Goal: Task Accomplishment & Management: Complete application form

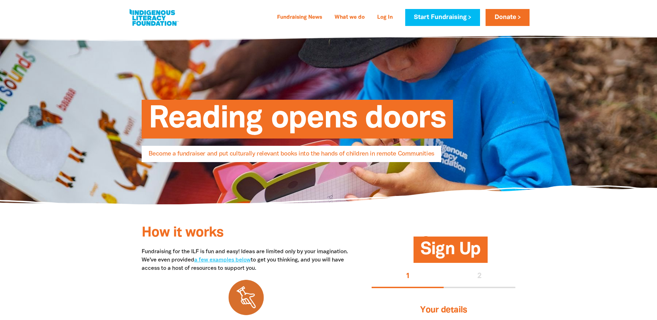
select select "AU"
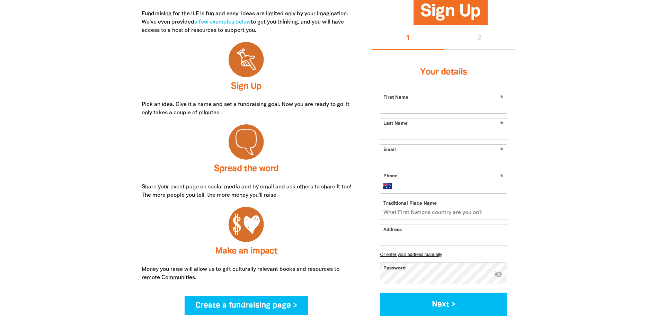
scroll to position [242, 0]
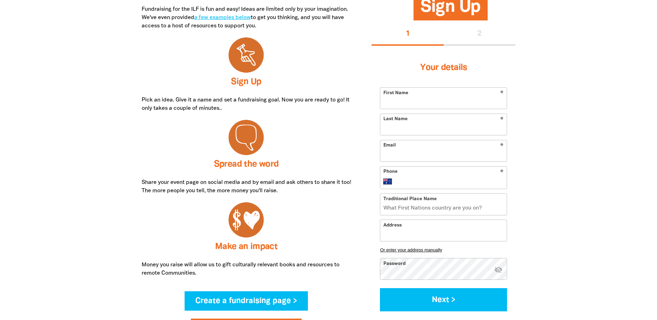
click at [430, 96] on input "First Name" at bounding box center [443, 98] width 126 height 21
type input "[PERSON_NAME]"
type input "[PERSON_NAME][EMAIL_ADDRESS][PERSON_NAME][DOMAIN_NAME]"
type input "[PHONE_NUMBER]"
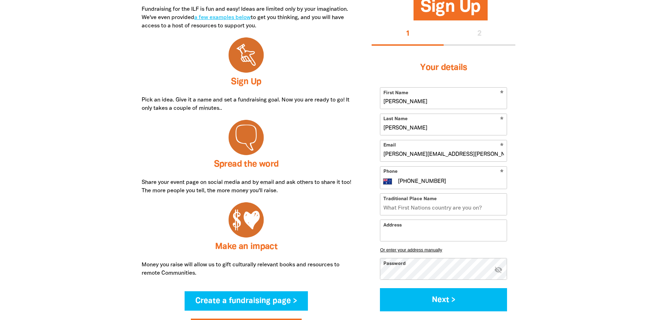
click at [442, 205] on input "Traditional Place Name" at bounding box center [443, 204] width 126 height 21
type input "Nuna wall"
drag, startPoint x: 413, startPoint y: 206, endPoint x: 382, endPoint y: 210, distance: 31.1
click at [382, 210] on input "Nuna wall" at bounding box center [443, 204] width 126 height 21
type input "Ngunnawal"
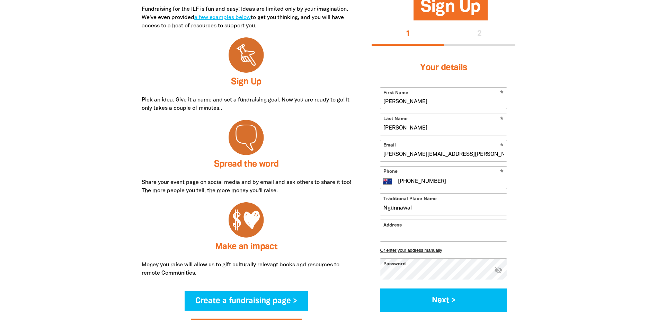
click at [423, 236] on input "Address" at bounding box center [443, 230] width 126 height 21
drag, startPoint x: 424, startPoint y: 210, endPoint x: 340, endPoint y: 207, distance: 83.2
click at [340, 207] on div "How it works Fundraising for the ILF is fun and easy! Ideas are limited only by…" at bounding box center [329, 237] width 416 height 494
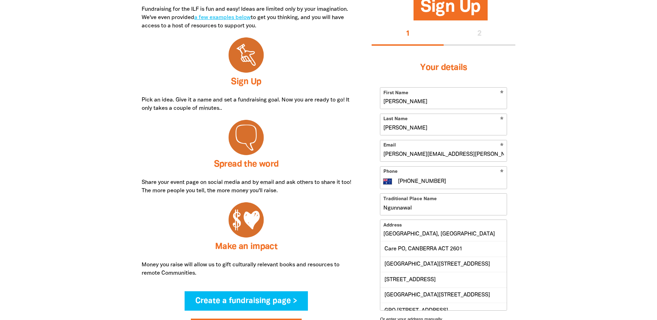
drag, startPoint x: 434, startPoint y: 234, endPoint x: 349, endPoint y: 231, distance: 85.3
click at [349, 231] on div "How it works Fundraising for the ILF is fun and easy! Ideas are limited only by…" at bounding box center [329, 237] width 416 height 494
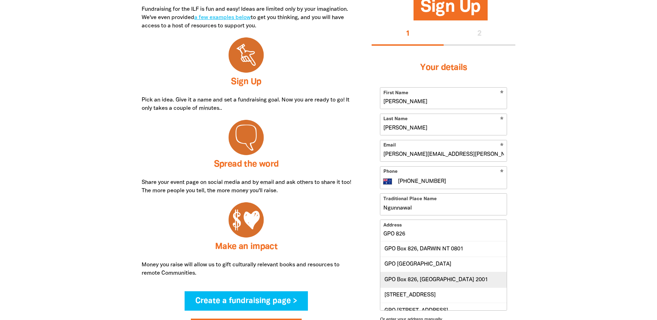
scroll to position [23, 0]
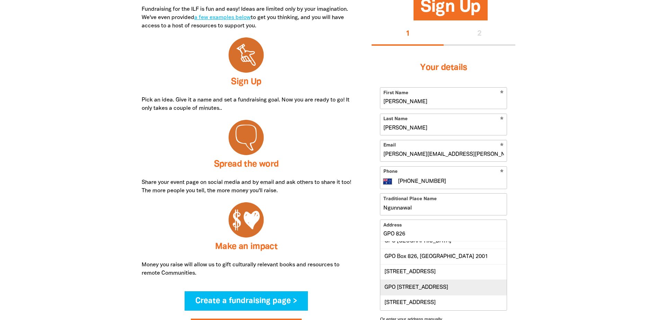
click at [437, 286] on div "GPO [STREET_ADDRESS]" at bounding box center [443, 287] width 126 height 15
type input "GPO [STREET_ADDRESS]"
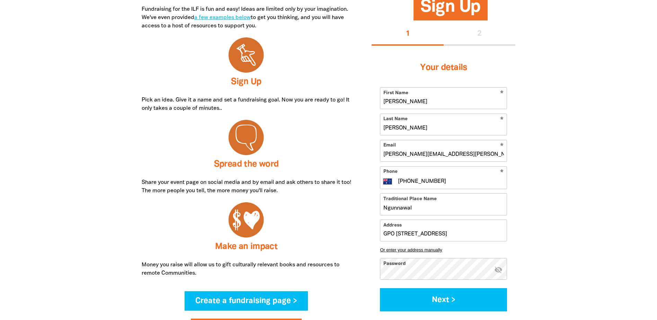
click at [499, 272] on icon "visibility_off" at bounding box center [498, 270] width 8 height 8
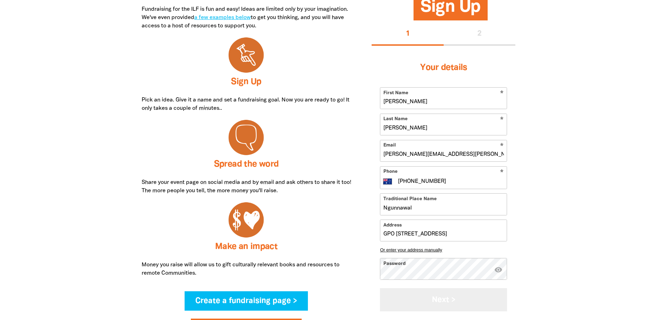
click at [436, 302] on button "Next >" at bounding box center [443, 299] width 127 height 23
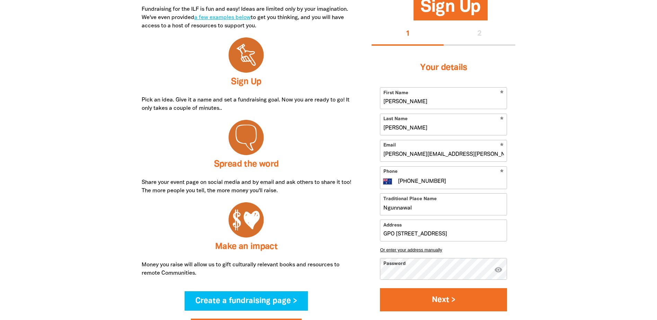
scroll to position [256, 0]
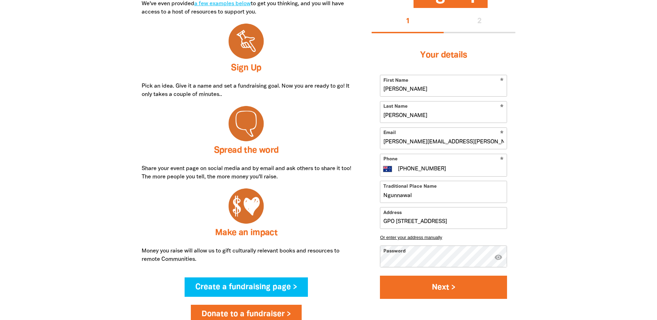
select select "No"
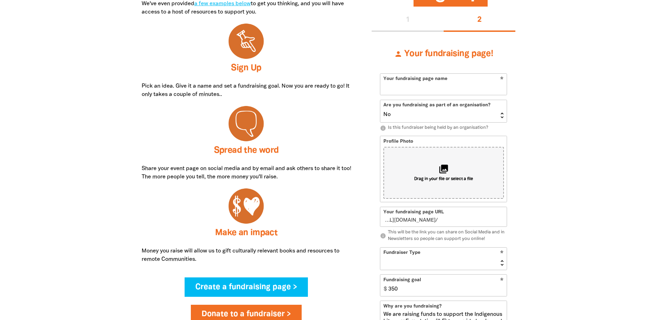
click at [458, 87] on input "Your fundraising page name" at bounding box center [443, 84] width 126 height 21
click at [431, 87] on input "Your fundraising page name" at bounding box center [443, 84] width 126 height 21
type input "C"
type input "c"
type input "CI"
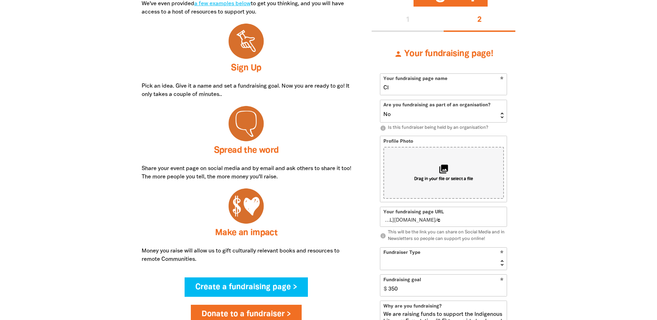
type input "ci"
type input "CIT"
type input "cit"
type input "CIT"
click at [503, 118] on select "Yes No" at bounding box center [443, 111] width 126 height 22
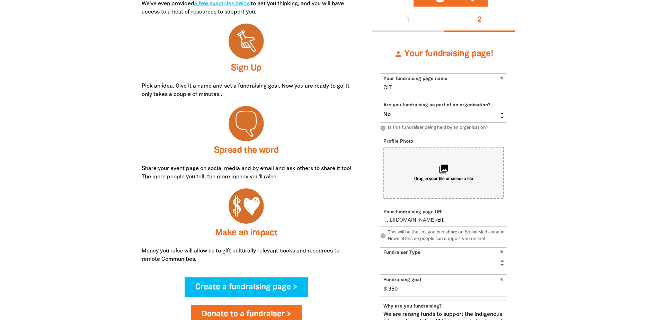
select select "Yes"
click at [380, 100] on select "Yes No" at bounding box center [443, 111] width 126 height 22
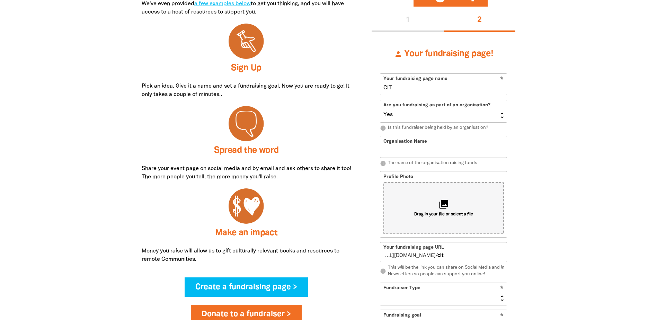
click at [424, 155] on input "Organisation Name" at bounding box center [443, 146] width 126 height 21
click at [407, 89] on input "CIT" at bounding box center [443, 84] width 126 height 21
click at [417, 150] on input "Organisation Name" at bounding box center [443, 146] width 126 height 21
type input "Canberra Institiute of Technology"
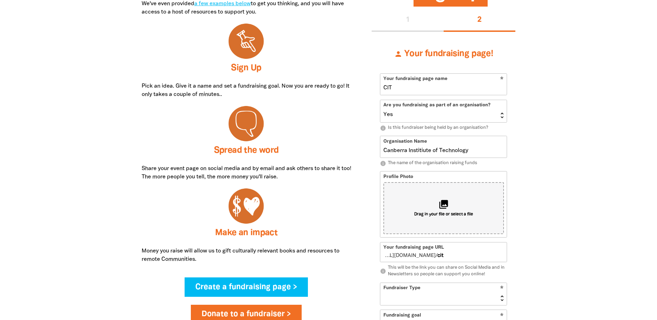
click at [415, 90] on input "CIT" at bounding box center [443, 84] width 126 height 21
type input "CIT N"
type input "citn"
type input "CIT NA"
type input "citna"
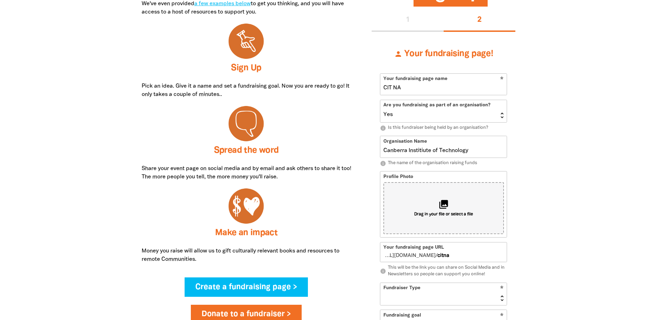
type input "CIT NAI"
type input "citnai"
type input "CIT NAIDOC"
type input "citnaidoc"
type input "CIT NAIDOC week"
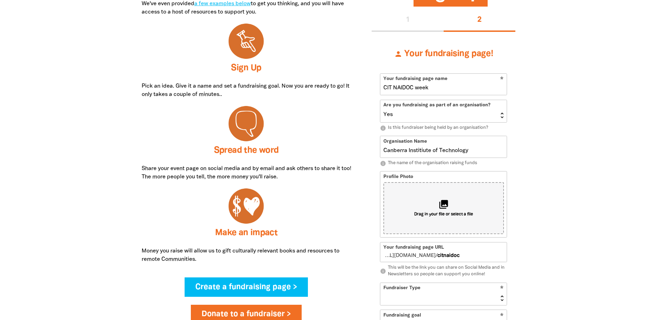
type input "citnaidocweek"
drag, startPoint x: 435, startPoint y: 89, endPoint x: 393, endPoint y: 88, distance: 42.3
click at [393, 88] on input "CIT NAIDOC week" at bounding box center [443, 84] width 126 height 21
type input "CIT"
type input "cit"
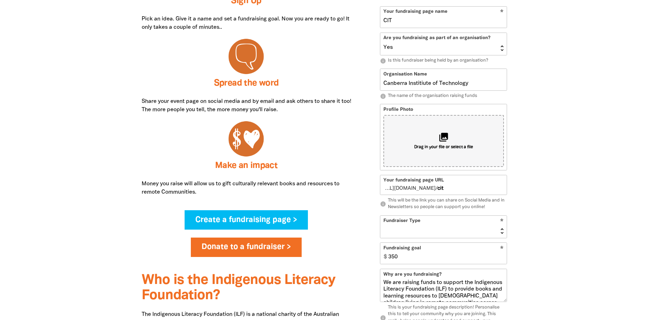
scroll to position [326, 0]
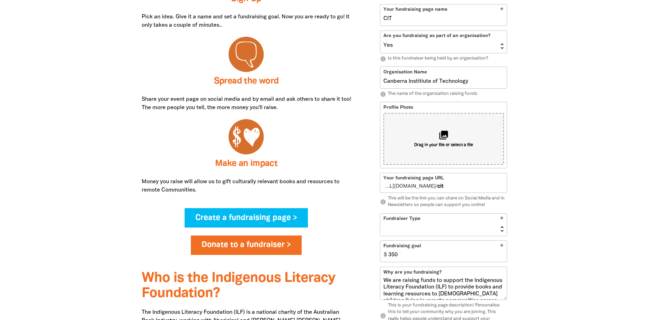
click at [502, 230] on select "Event Activity Donations Instead of Gifts Business School or Library In Memoriam" at bounding box center [443, 225] width 126 height 22
click at [380, 214] on select "Event Activity Donations Instead of Gifts Business School or Library In Memoriam" at bounding box center [443, 225] width 126 height 22
click at [503, 228] on select "Event Activity Donations Instead of Gifts Business School or Library In Memoriam" at bounding box center [443, 225] width 126 height 22
select select "Event"
click at [380, 214] on select "Event Activity Donations Instead of Gifts Business School or Library In Memoriam" at bounding box center [443, 225] width 126 height 22
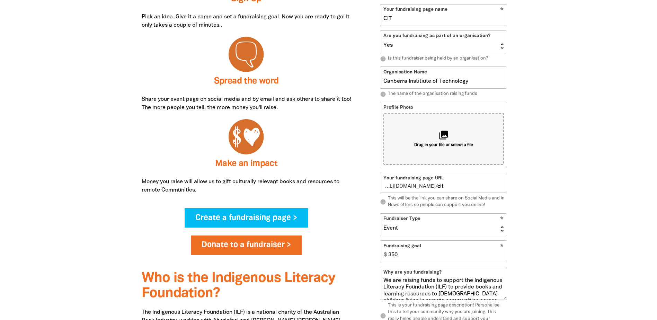
click at [502, 247] on input "350" at bounding box center [446, 251] width 122 height 21
click at [503, 258] on input "349" at bounding box center [446, 251] width 122 height 21
click at [502, 258] on input "348" at bounding box center [446, 251] width 122 height 21
click at [502, 258] on input "347" at bounding box center [446, 251] width 122 height 21
click at [502, 258] on input "346" at bounding box center [446, 251] width 122 height 21
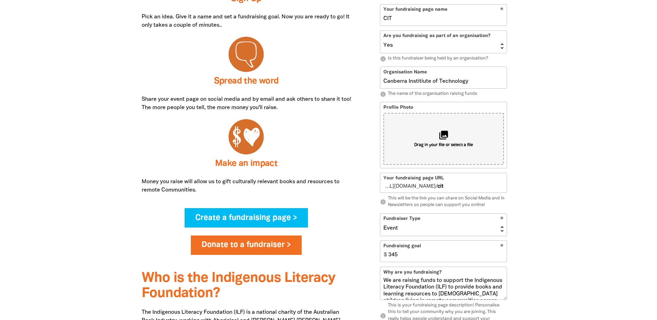
click at [502, 258] on input "345" at bounding box center [446, 251] width 122 height 21
click at [502, 258] on input "344" at bounding box center [446, 251] width 122 height 21
click at [502, 258] on input "343" at bounding box center [446, 251] width 122 height 21
click at [502, 258] on input "342" at bounding box center [446, 251] width 122 height 21
click at [502, 258] on input "341" at bounding box center [446, 251] width 122 height 21
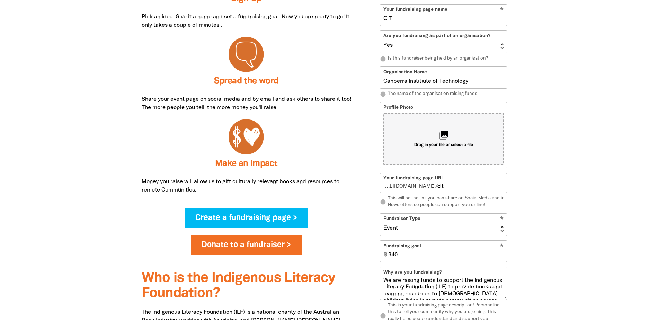
click at [502, 258] on input "340" at bounding box center [446, 251] width 122 height 21
click at [502, 258] on input "339" at bounding box center [446, 251] width 122 height 21
click at [502, 258] on input "338" at bounding box center [446, 251] width 122 height 21
click at [502, 258] on input "337" at bounding box center [446, 251] width 122 height 21
click at [502, 258] on input "336" at bounding box center [446, 251] width 122 height 21
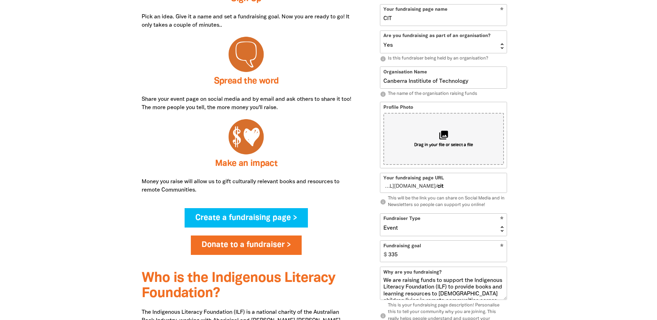
click at [502, 258] on input "335" at bounding box center [446, 251] width 122 height 21
click at [501, 253] on input "336" at bounding box center [446, 251] width 122 height 21
click at [501, 253] on input "337" at bounding box center [446, 251] width 122 height 21
click at [501, 253] on input "338" at bounding box center [446, 251] width 122 height 21
click at [501, 253] on input "339" at bounding box center [446, 251] width 122 height 21
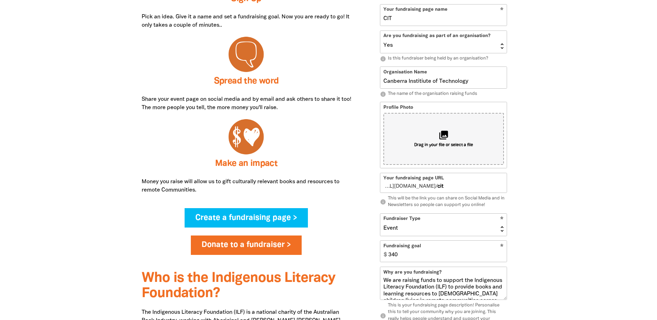
click at [501, 253] on input "340" at bounding box center [446, 251] width 122 height 21
click at [501, 253] on input "341" at bounding box center [446, 251] width 122 height 21
click at [501, 253] on input "342" at bounding box center [446, 251] width 122 height 21
click at [501, 253] on input "343" at bounding box center [446, 251] width 122 height 21
click at [501, 253] on input "344" at bounding box center [446, 251] width 122 height 21
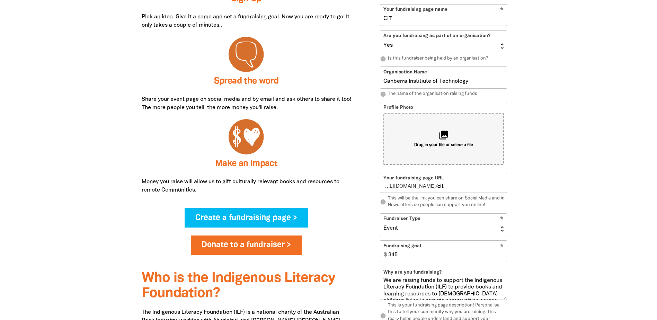
click at [501, 253] on input "345" at bounding box center [446, 251] width 122 height 21
click at [501, 253] on input "346" at bounding box center [446, 251] width 122 height 21
click at [501, 253] on input "347" at bounding box center [446, 251] width 122 height 21
click at [501, 253] on input "348" at bounding box center [446, 251] width 122 height 21
click at [501, 253] on input "349" at bounding box center [446, 251] width 122 height 21
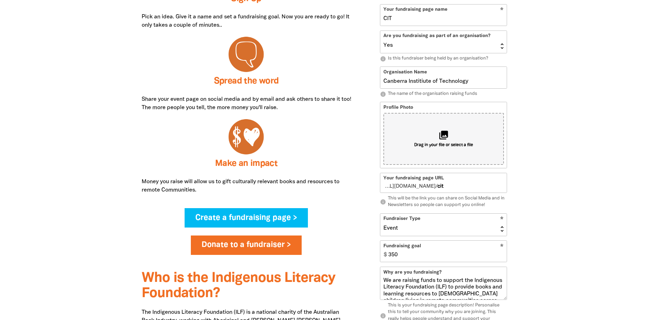
click at [501, 253] on input "350" at bounding box center [446, 251] width 122 height 21
click at [501, 253] on input "351" at bounding box center [446, 251] width 122 height 21
click at [501, 253] on input "352" at bounding box center [446, 251] width 122 height 21
click at [501, 253] on input "353" at bounding box center [446, 251] width 122 height 21
click at [501, 253] on input "376" at bounding box center [446, 251] width 122 height 21
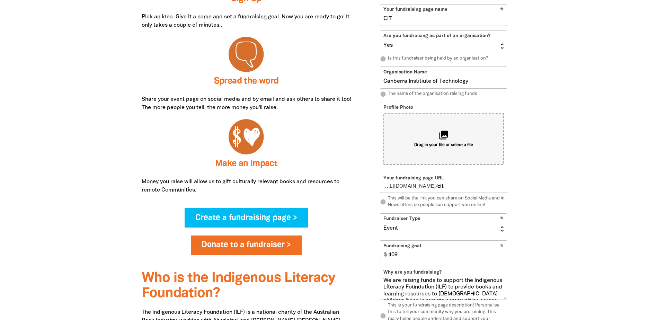
click at [501, 253] on input "409" at bounding box center [446, 251] width 122 height 21
click at [501, 257] on input "408" at bounding box center [446, 251] width 122 height 21
click at [501, 257] on input "407" at bounding box center [446, 251] width 122 height 21
click at [501, 257] on input "406" at bounding box center [446, 251] width 122 height 21
click at [501, 257] on input "405" at bounding box center [446, 251] width 122 height 21
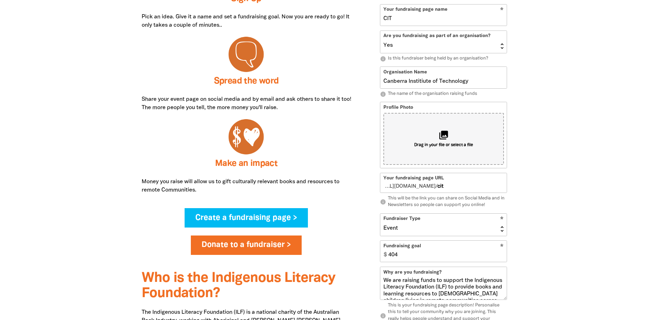
click at [501, 257] on input "404" at bounding box center [446, 251] width 122 height 21
click at [501, 257] on input "403" at bounding box center [446, 251] width 122 height 21
click at [501, 257] on input "402" at bounding box center [446, 251] width 122 height 21
click at [501, 257] on input "401" at bounding box center [446, 251] width 122 height 21
click at [501, 257] on input "400" at bounding box center [446, 251] width 122 height 21
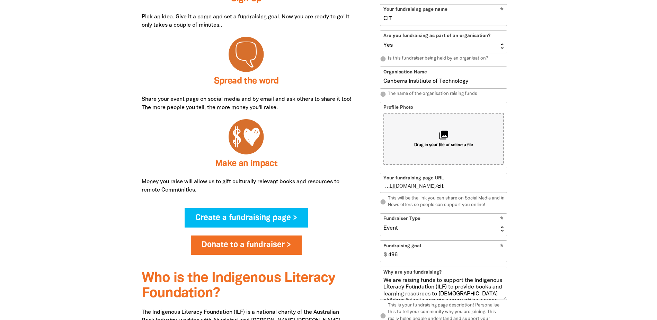
click at [502, 254] on input "496" at bounding box center [446, 251] width 122 height 21
click at [502, 254] on input "497" at bounding box center [446, 251] width 122 height 21
click at [502, 254] on input "498" at bounding box center [446, 251] width 122 height 21
click at [502, 254] on input "499" at bounding box center [446, 251] width 122 height 21
type input "500"
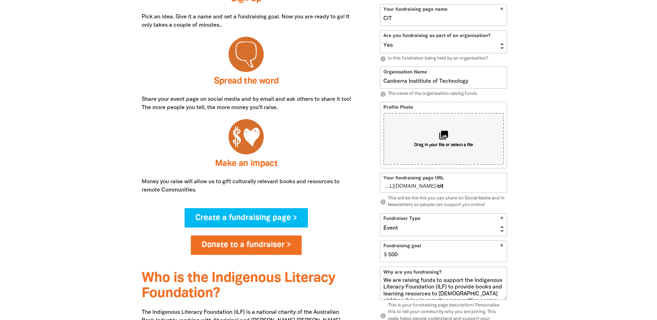
click at [502, 254] on input "500" at bounding box center [446, 251] width 122 height 21
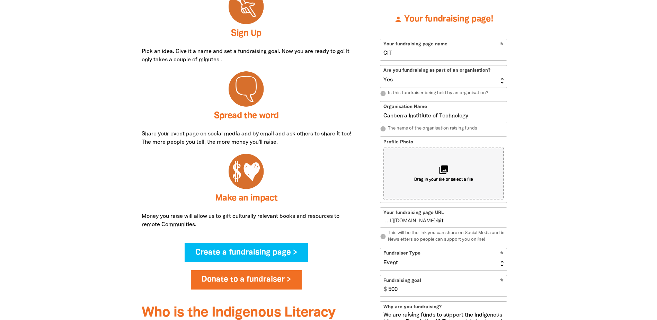
click at [397, 53] on input "CIT" at bounding box center [443, 49] width 126 height 21
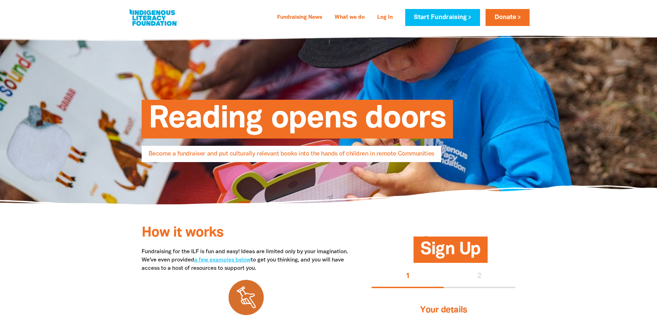
select select "AU"
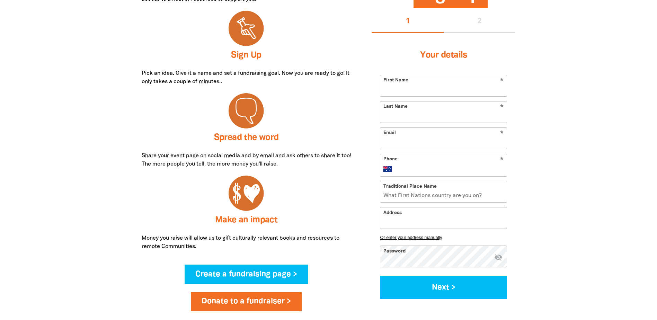
scroll to position [277, 0]
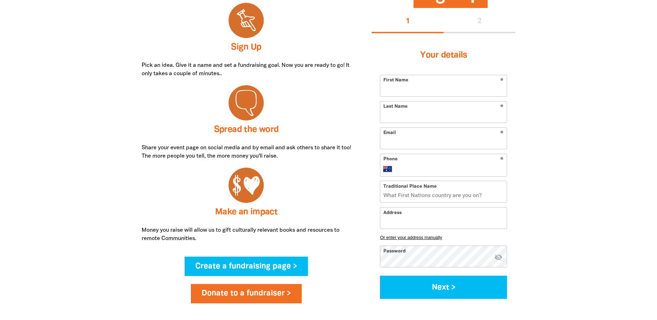
click at [440, 85] on input "First Name" at bounding box center [443, 85] width 126 height 21
type input "[PERSON_NAME]"
type input "[PERSON_NAME][EMAIL_ADDRESS][PERSON_NAME][DOMAIN_NAME]"
type input "[PHONE_NUMBER]"
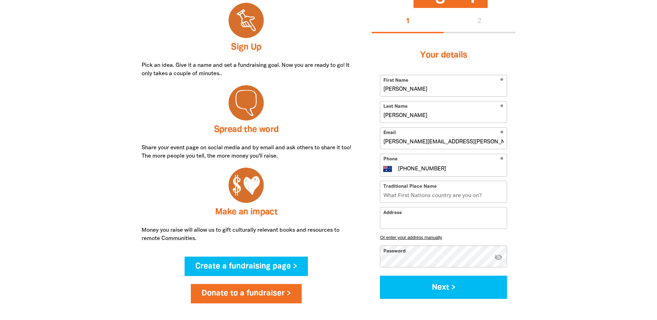
type input "Ngunnawal"
type input "GPO [STREET_ADDRESS]"
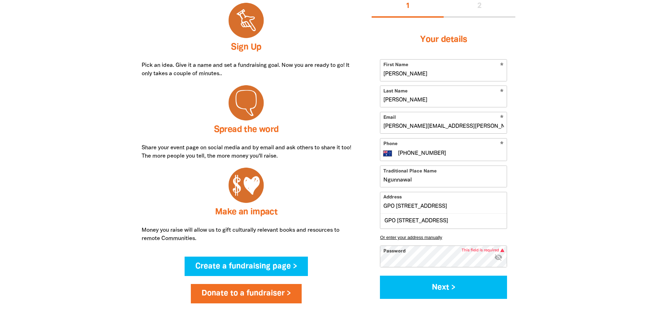
click at [497, 257] on icon "visibility_off" at bounding box center [498, 257] width 8 height 8
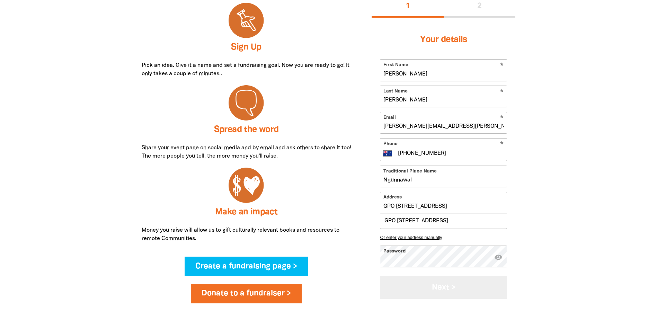
click at [444, 288] on button "Next >" at bounding box center [443, 287] width 127 height 23
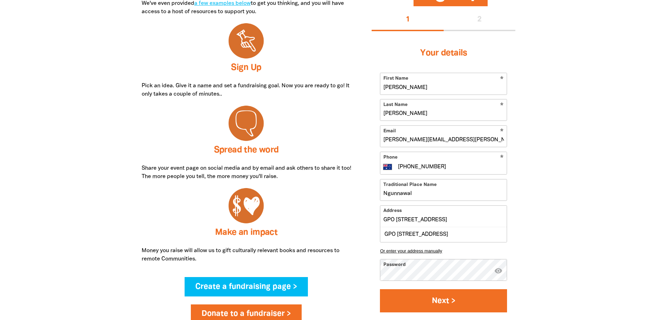
select select "No"
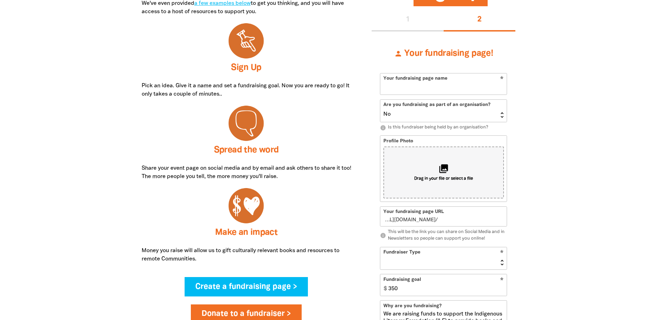
scroll to position [256, 0]
click at [428, 86] on input "Your fundraising page name" at bounding box center [443, 84] width 126 height 21
type input "CIT"
type input "cit"
click at [503, 117] on select "Yes No" at bounding box center [443, 111] width 126 height 22
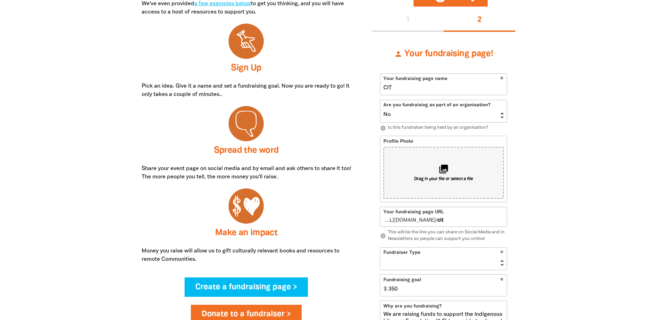
select select "Yes"
click at [380, 100] on select "Yes No" at bounding box center [443, 111] width 126 height 22
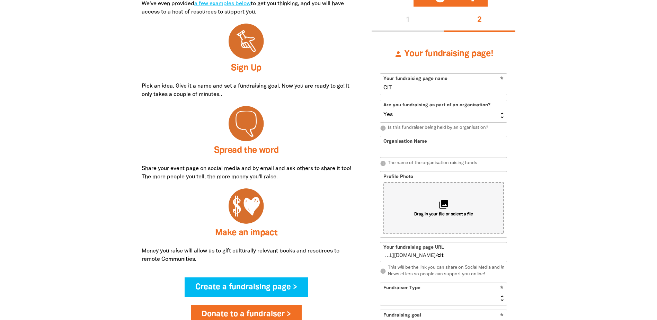
scroll to position [291, 0]
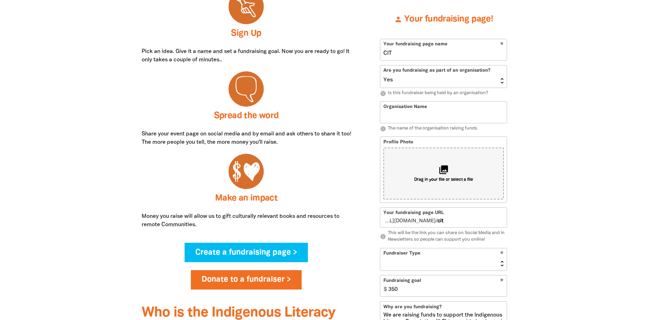
click at [415, 113] on input "Organisation Name" at bounding box center [443, 111] width 126 height 21
click at [413, 114] on input "Organisation Name" at bounding box center [443, 111] width 126 height 21
type input "Canberra Institute of Technology"
click at [504, 264] on select "Event Activity Donations Instead of Gifts Business School or Library In Memoriam" at bounding box center [443, 259] width 126 height 22
select select "Event"
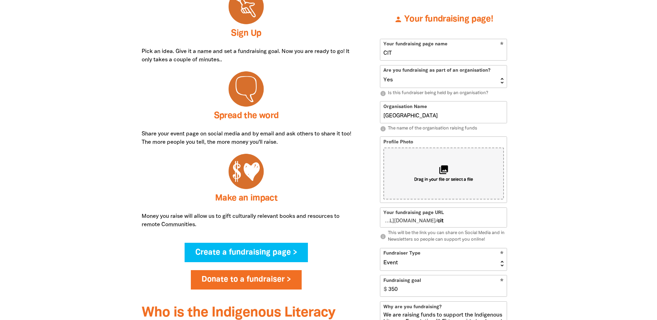
click at [380, 248] on select "Event Activity Donations Instead of Gifts Business School or Library In Memoriam" at bounding box center [443, 259] width 126 height 22
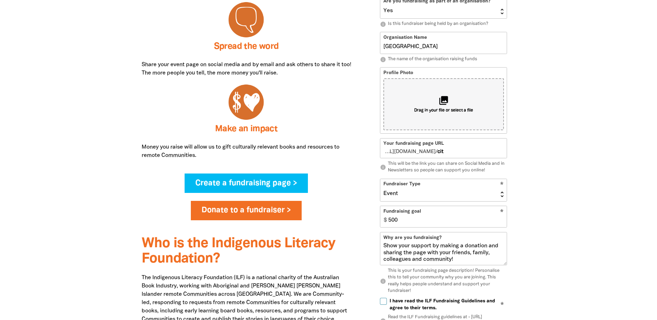
scroll to position [41, 0]
type input "500"
click at [386, 302] on input "I have read the ILF Fundraising Guidelines and agree to their terms." at bounding box center [383, 301] width 7 height 7
checkbox input "true"
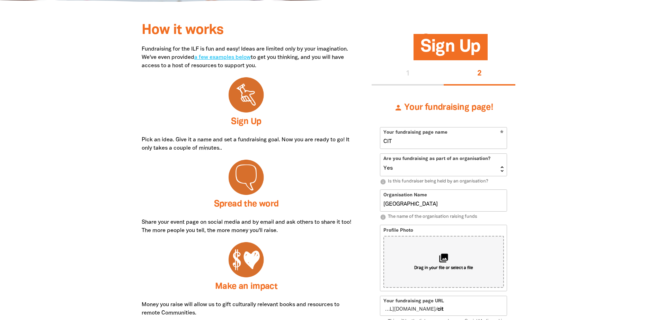
scroll to position [222, 0]
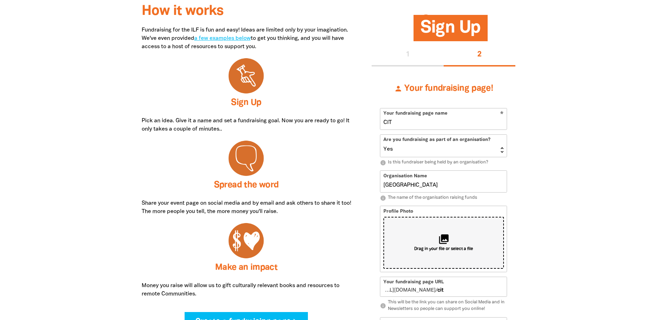
click at [455, 246] on div "collections Drag in your file or select a file" at bounding box center [443, 243] width 121 height 52
select select "No"
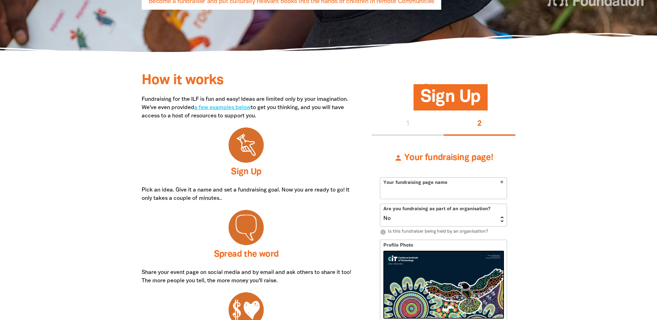
scroll to position [187, 0]
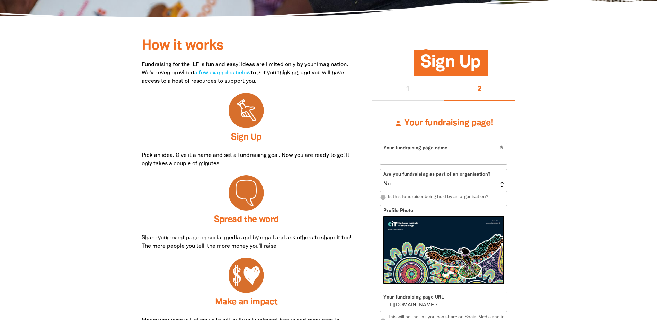
click at [407, 159] on input "Your fundraising page name" at bounding box center [443, 153] width 126 height 21
type input "CIT"
type input "cit"
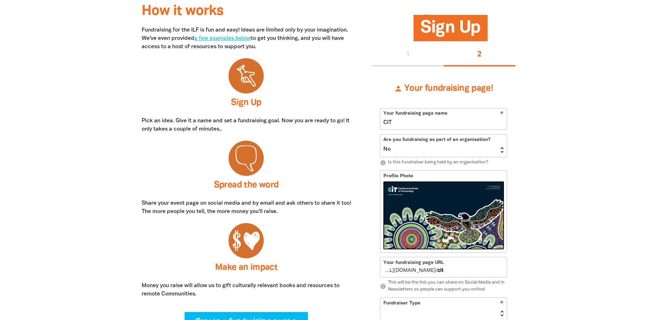
click at [501, 151] on select "Yes No" at bounding box center [443, 146] width 126 height 22
select select "Yes"
click at [380, 135] on select "Yes No" at bounding box center [443, 146] width 126 height 22
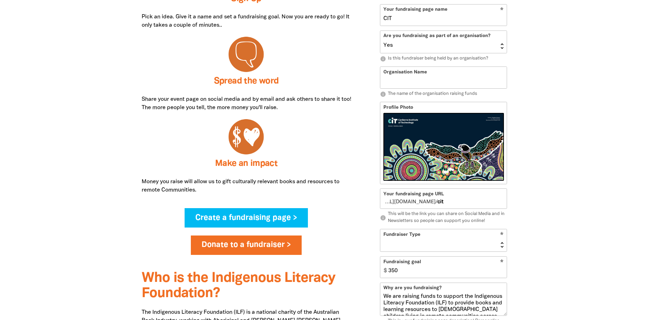
scroll to position [360, 0]
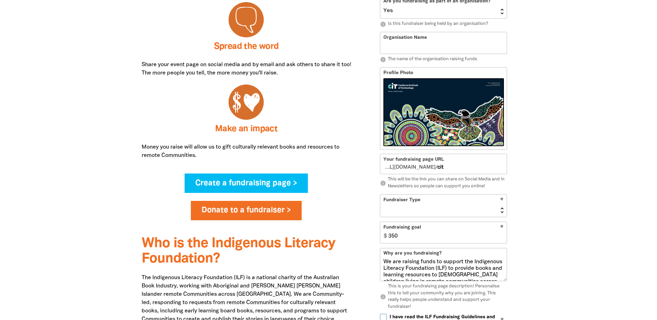
click at [501, 210] on select "Event Activity Donations Instead of Gifts Business School or Library In Memoriam" at bounding box center [443, 206] width 126 height 22
select select "Event"
click at [380, 195] on select "Event Activity Donations Instead of Gifts Business School or Library In Memoriam" at bounding box center [443, 206] width 126 height 22
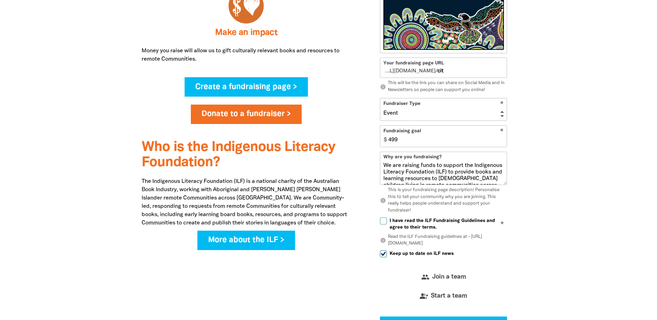
scroll to position [464, 0]
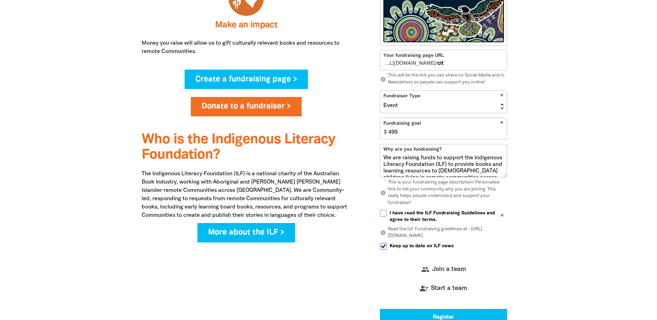
type input "499"
click at [383, 216] on input "I have read the ILF Fundraising Guidelines and agree to their terms." at bounding box center [383, 213] width 7 height 7
checkbox input "true"
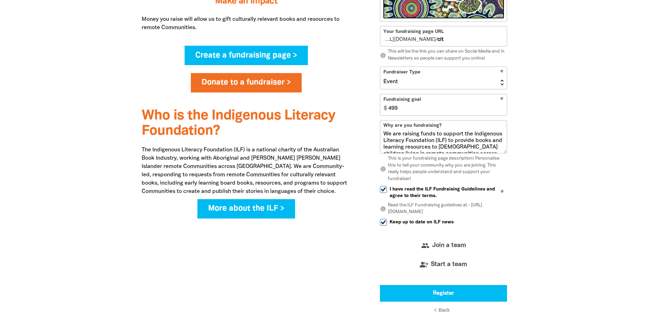
scroll to position [533, 0]
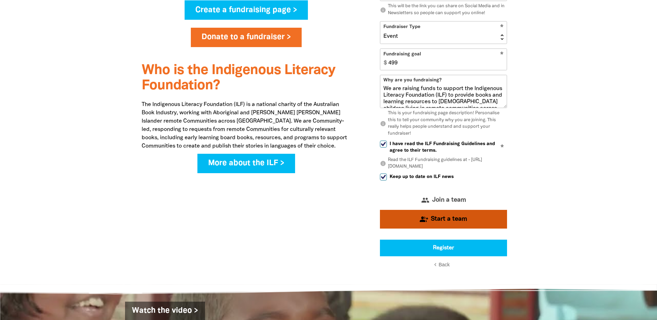
click at [427, 219] on icon "group_add" at bounding box center [424, 219] width 8 height 0
select select "Yes"
select select "Event"
select select "No"
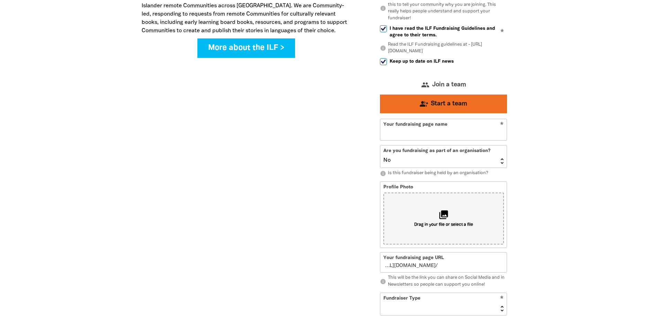
type input "cit"
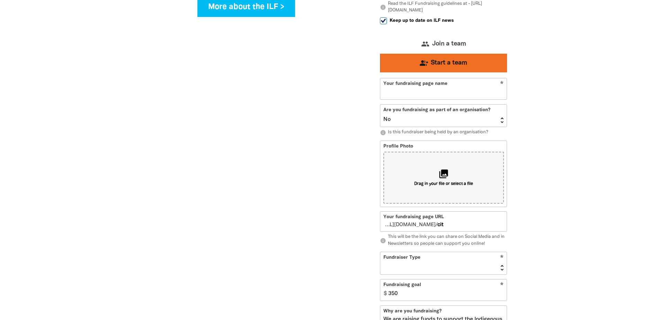
scroll to position [482, 0]
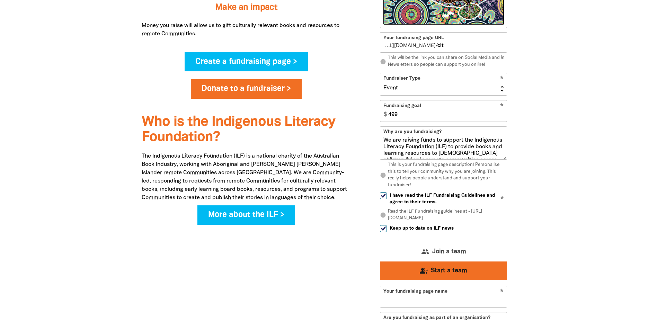
click at [550, 215] on div at bounding box center [328, 214] width 657 height 926
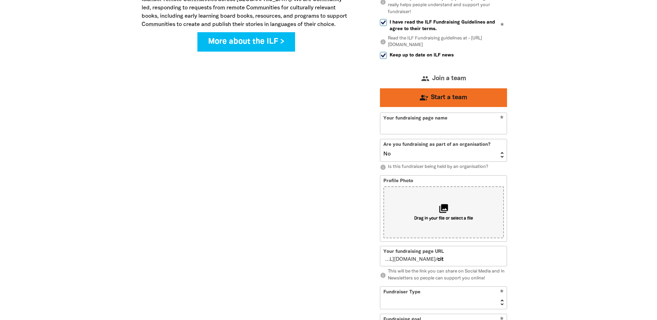
scroll to position [828, 0]
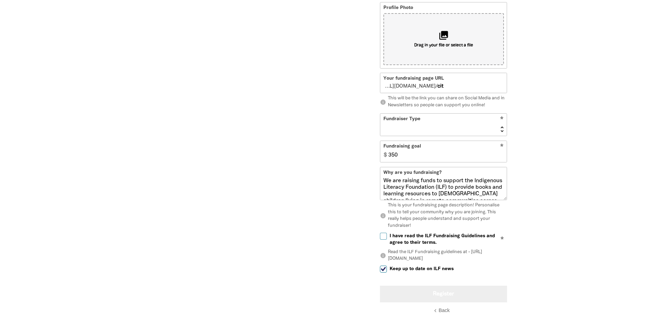
click at [435, 294] on button "Register" at bounding box center [443, 294] width 127 height 17
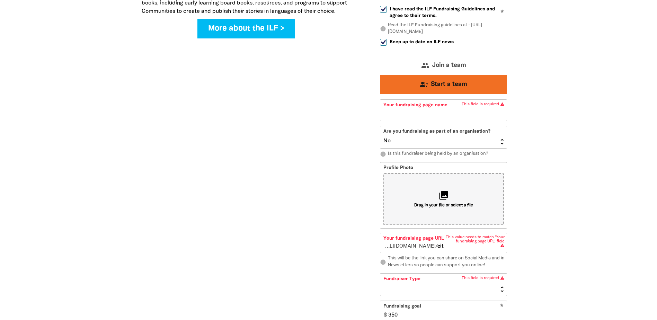
scroll to position [551, 0]
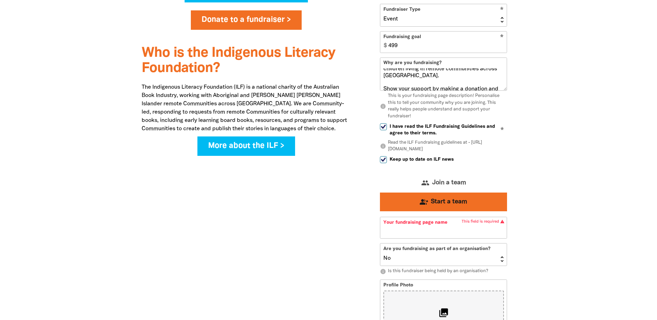
click at [449, 201] on span "Start a team" at bounding box center [449, 202] width 36 height 6
select select "Yes"
select select "Event"
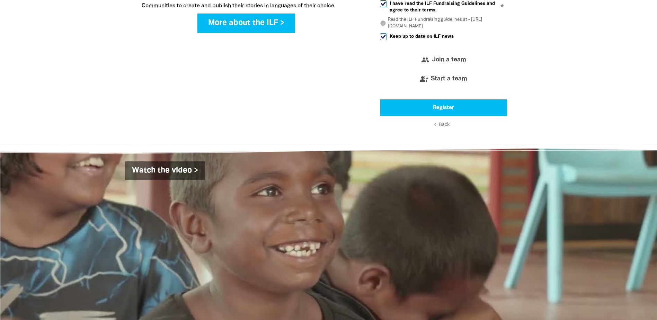
scroll to position [724, 0]
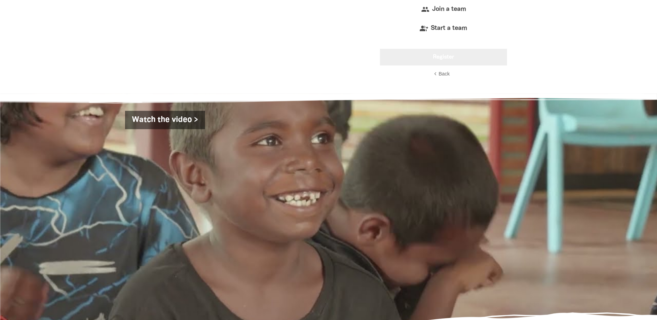
click at [447, 61] on button "Register" at bounding box center [443, 57] width 127 height 17
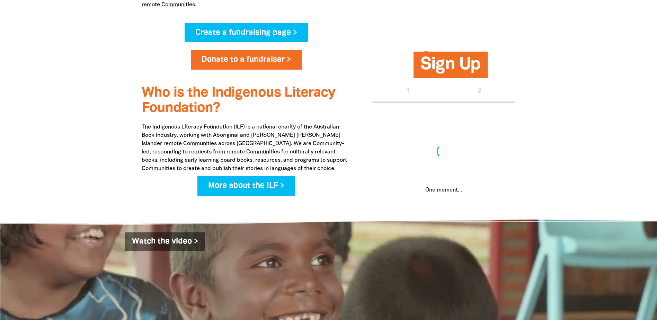
scroll to position [495, 0]
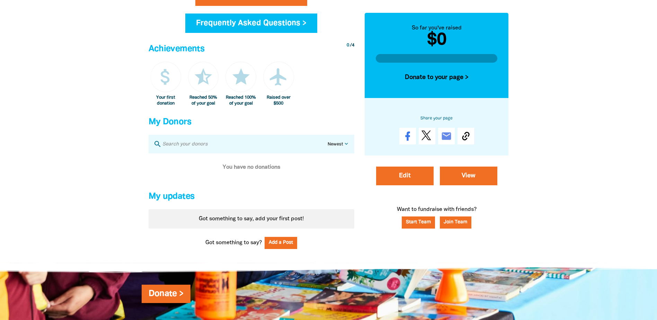
scroll to position [381, 0]
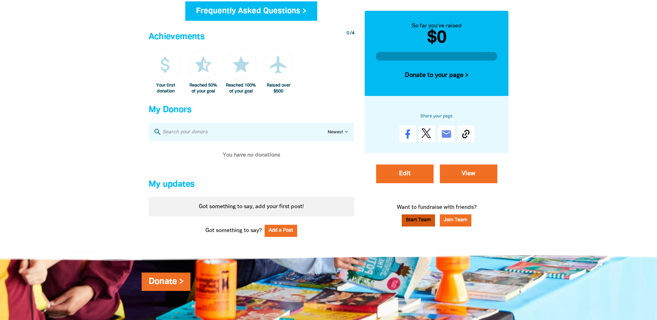
click at [409, 222] on link "Start Team" at bounding box center [418, 220] width 33 height 12
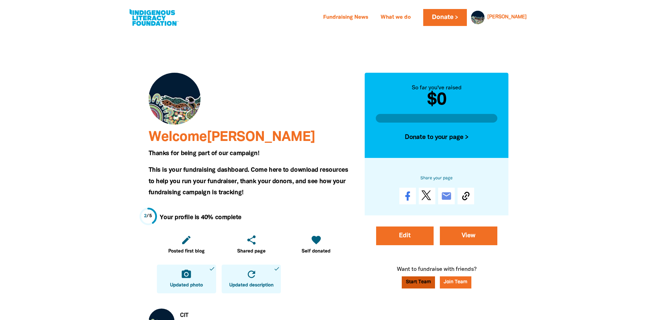
select select "No"
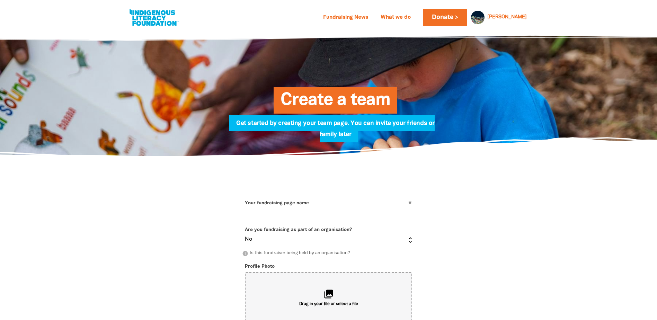
click at [316, 205] on input "Your fundraising page name" at bounding box center [328, 208] width 173 height 21
type input "CIT"
type input "cit-1"
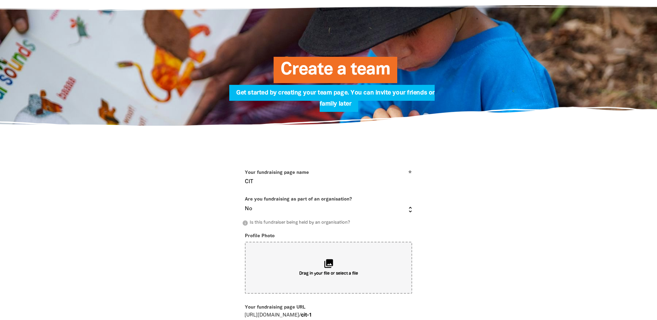
scroll to position [69, 0]
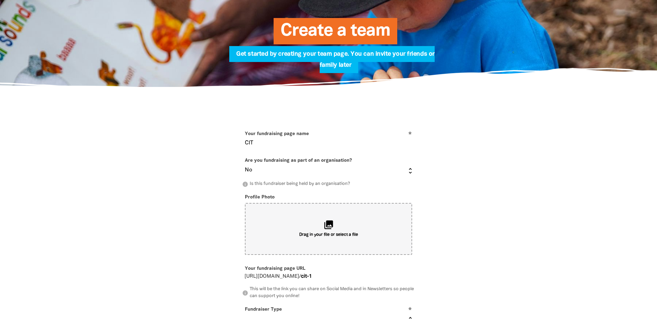
click at [411, 174] on select "Yes No" at bounding box center [328, 167] width 173 height 22
select select "Yes"
click at [242, 156] on select "Yes No" at bounding box center [328, 167] width 173 height 22
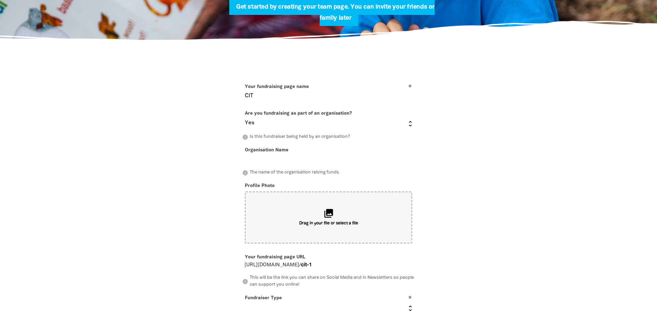
scroll to position [139, 0]
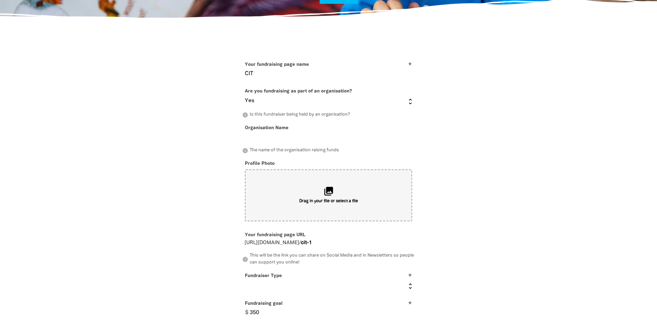
click at [268, 132] on input "Organisation Name" at bounding box center [328, 133] width 173 height 21
type input "Canberra Institute of Technology"
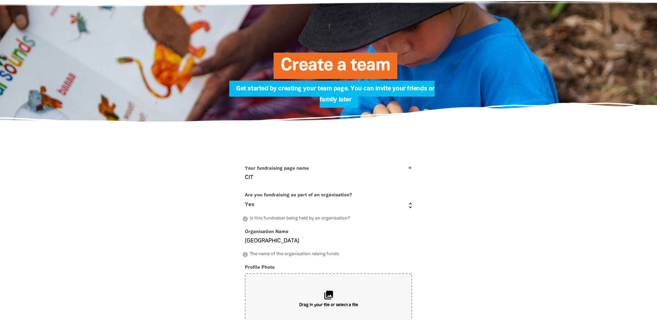
scroll to position [0, 0]
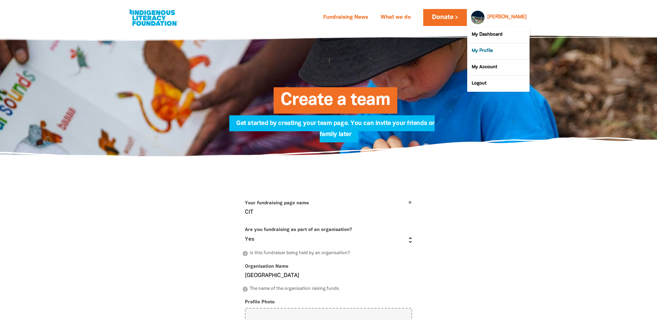
click at [484, 51] on link "My Profile" at bounding box center [498, 51] width 62 height 16
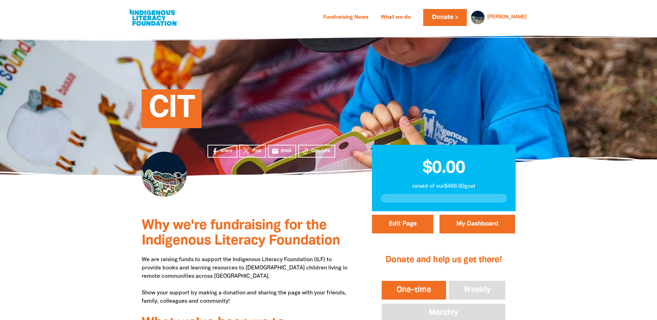
click at [171, 184] on div at bounding box center [164, 174] width 45 height 45
click at [168, 174] on div at bounding box center [164, 174] width 45 height 45
drag, startPoint x: 263, startPoint y: 99, endPoint x: 186, endPoint y: 161, distance: 99.2
click at [181, 163] on div at bounding box center [164, 174] width 45 height 45
click at [592, 196] on section "Share Post email Email Copy Link $0.00 raised of our $499.00 goal" at bounding box center [328, 194] width 657 height 36
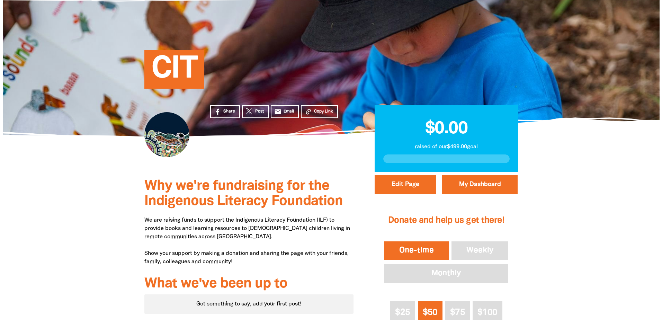
scroll to position [139, 0]
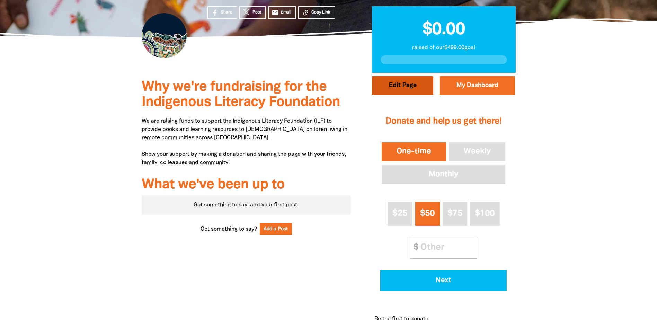
click at [405, 84] on button "Edit Page" at bounding box center [402, 85] width 61 height 19
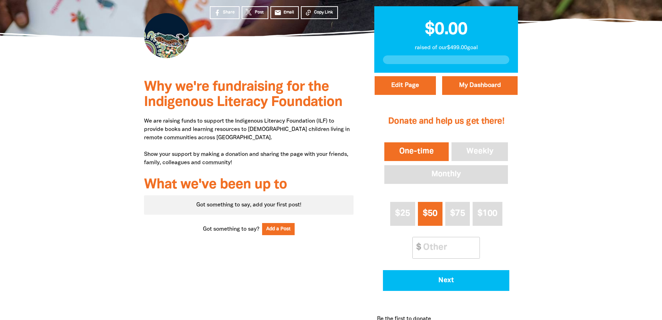
select select "Yes"
select select "Event"
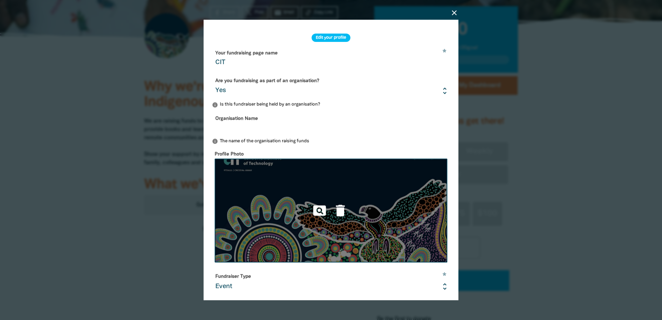
drag, startPoint x: 230, startPoint y: 172, endPoint x: 406, endPoint y: 186, distance: 176.2
click at [406, 186] on img at bounding box center [331, 211] width 233 height 104
click at [315, 212] on icon "pageview" at bounding box center [319, 210] width 15 height 15
click at [335, 209] on icon "delete" at bounding box center [340, 210] width 15 height 15
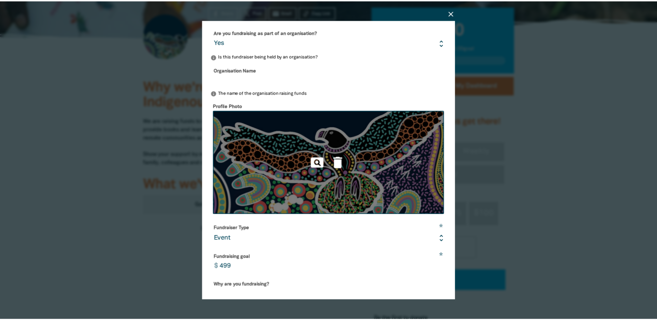
scroll to position [149, 0]
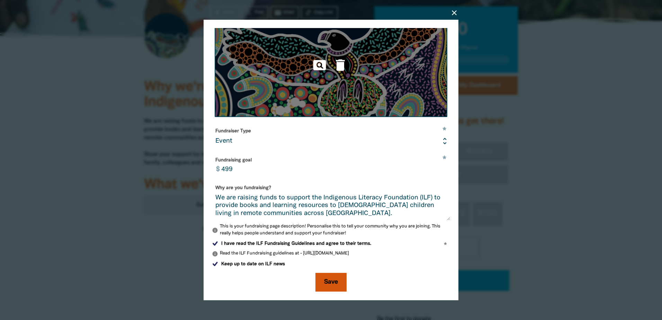
click at [329, 283] on button "Save" at bounding box center [331, 282] width 31 height 19
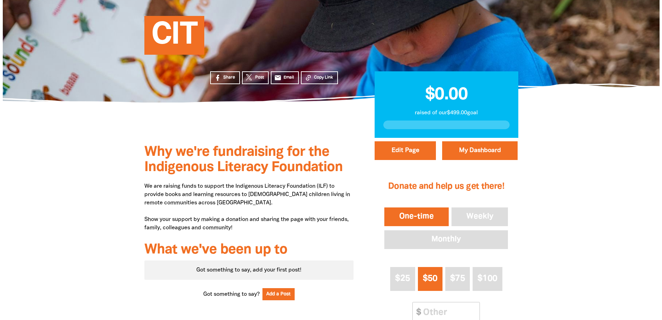
scroll to position [69, 0]
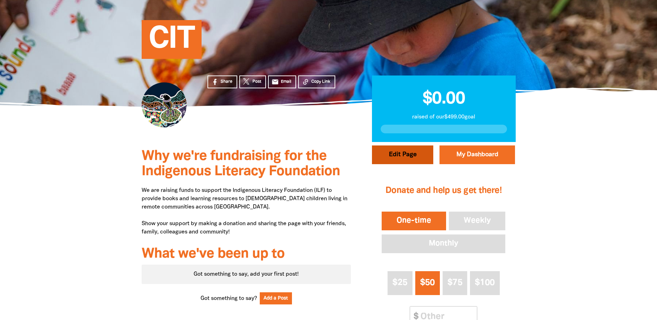
click at [408, 151] on button "Edit Page" at bounding box center [402, 154] width 61 height 19
select select "Yes"
select select "Event"
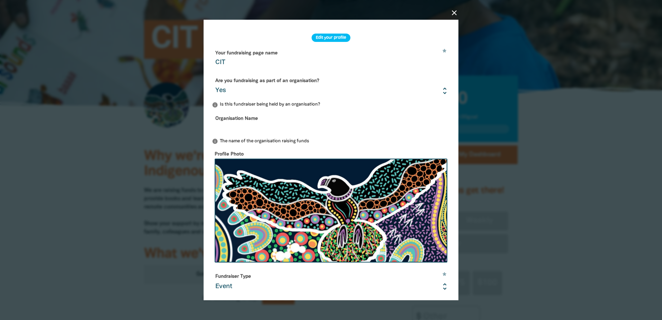
click at [236, 117] on input "Organisation Name" at bounding box center [331, 124] width 238 height 22
type input "Canberra Institute of Technology"
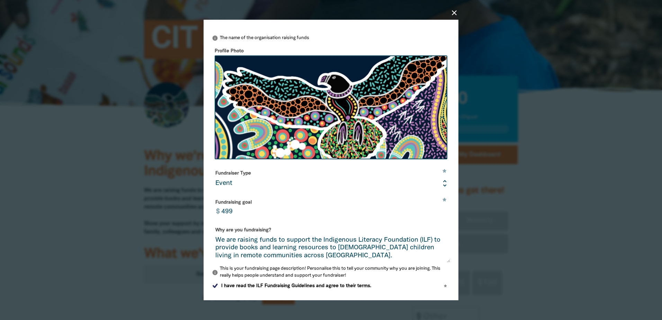
scroll to position [104, 0]
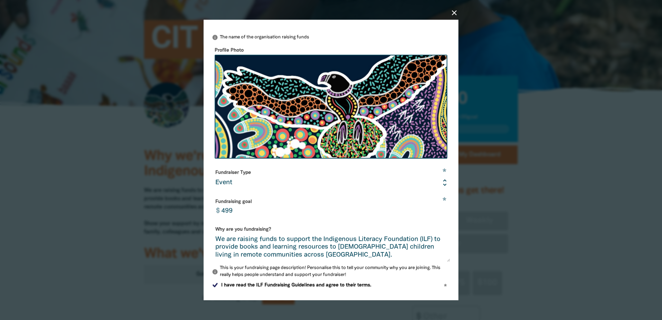
click at [233, 215] on input "499" at bounding box center [334, 207] width 233 height 22
click at [292, 218] on input "500" at bounding box center [334, 207] width 233 height 22
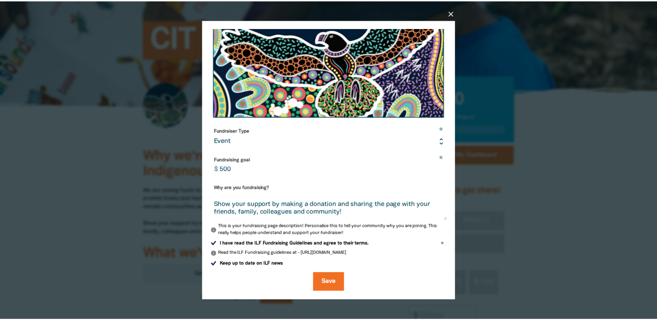
scroll to position [149, 0]
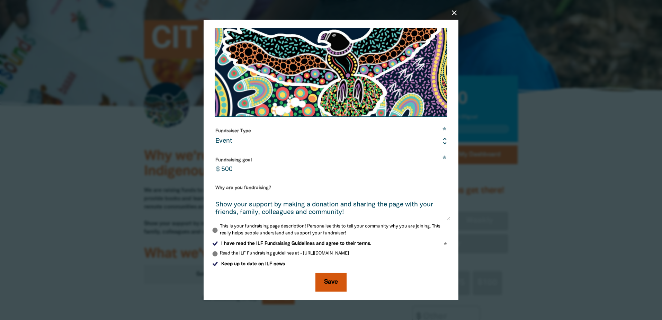
type input "500"
click at [328, 283] on button "Save" at bounding box center [331, 282] width 31 height 19
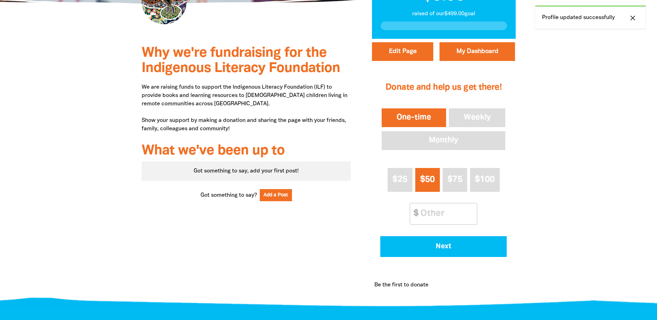
scroll to position [173, 0]
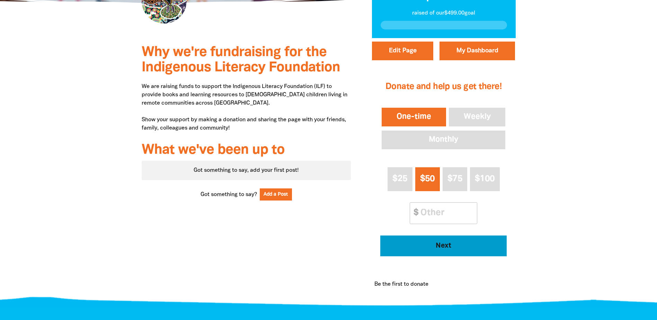
click at [437, 246] on span "Next" at bounding box center [443, 245] width 107 height 7
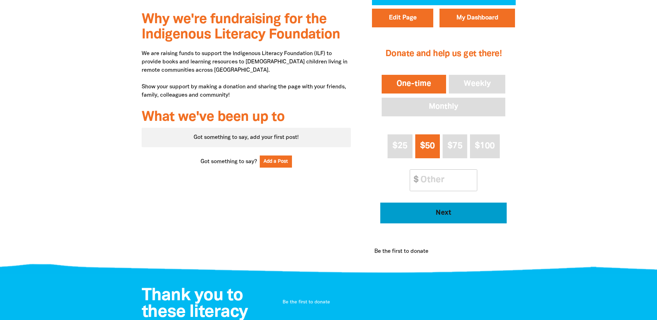
select select "AU"
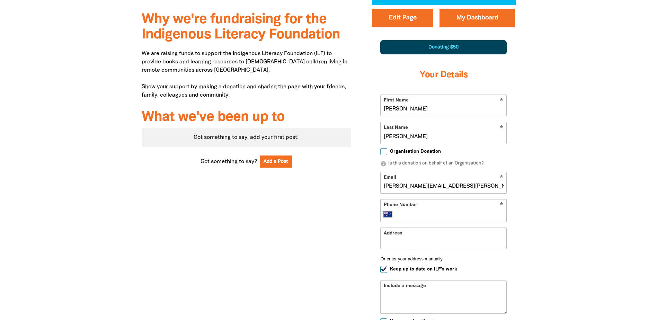
scroll to position [228, 0]
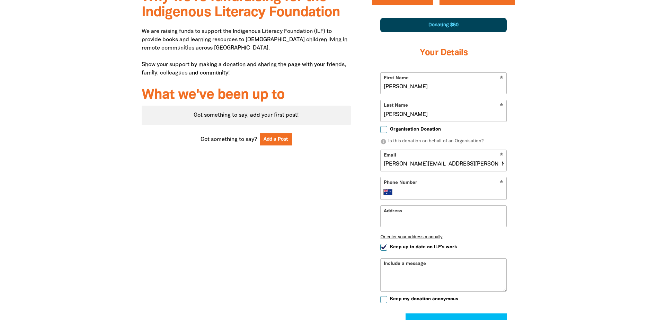
click at [322, 240] on div "Why we're fundraising for the Indigenous Literacy Foundation We are raising fun…" at bounding box center [246, 182] width 230 height 398
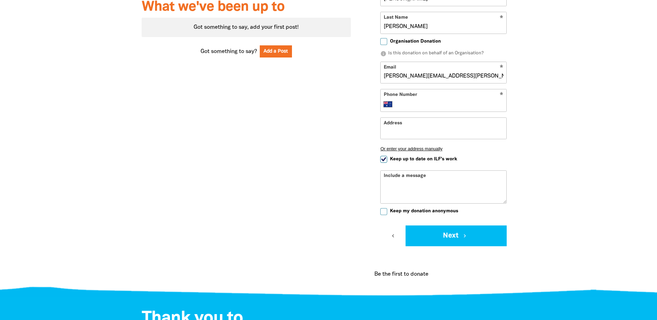
scroll to position [277, 0]
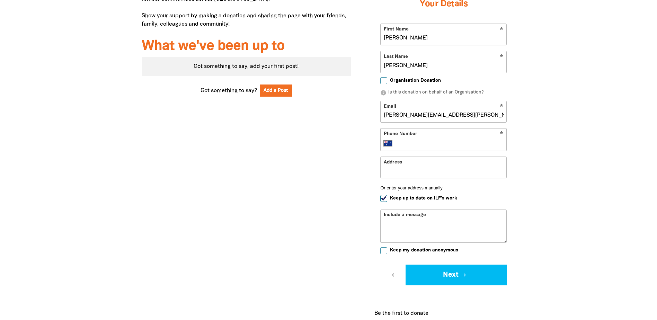
click at [479, 141] on input "Phone Number" at bounding box center [451, 143] width 106 height 8
type input "[PHONE_NUMBER]"
type input "GPO [STREET_ADDRESS]"
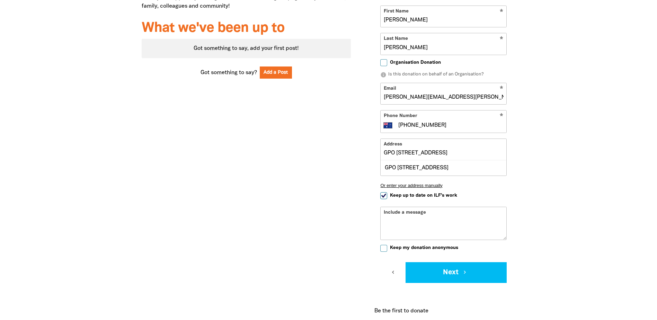
scroll to position [312, 0]
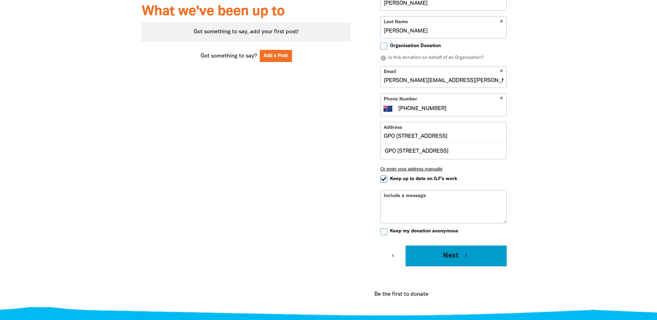
click at [446, 259] on button "Next chevron_right" at bounding box center [456, 256] width 101 height 21
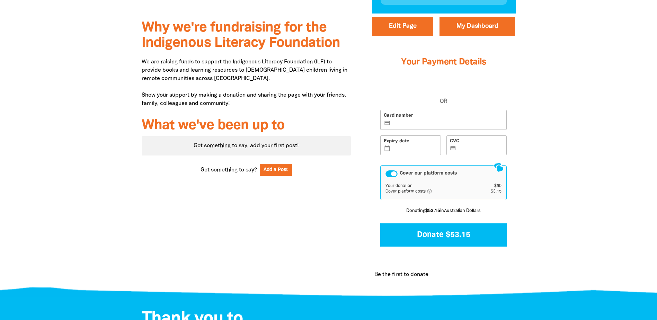
scroll to position [208, 0]
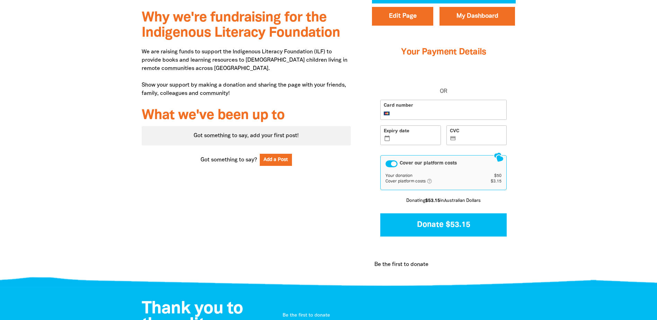
click at [420, 144] on label "Expiry date calendar_today" at bounding box center [410, 135] width 61 height 20
click at [420, 136] on input "Expiry date calendar_today" at bounding box center [415, 136] width 46 height 0
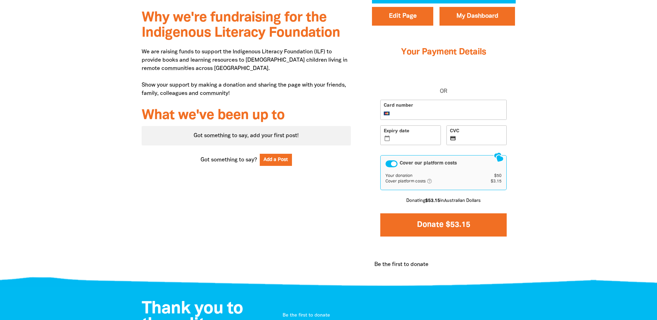
click at [448, 228] on button "Donate $53.15" at bounding box center [443, 224] width 126 height 23
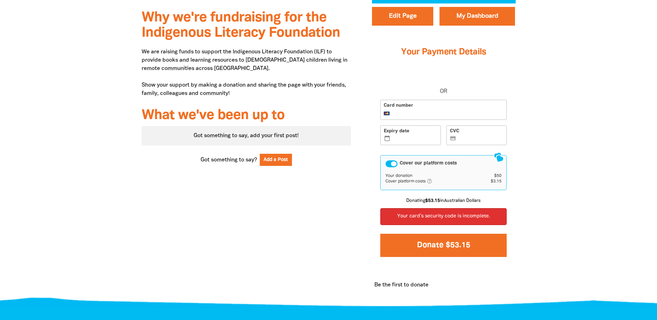
click at [435, 249] on button "Donate $53.15" at bounding box center [443, 245] width 126 height 23
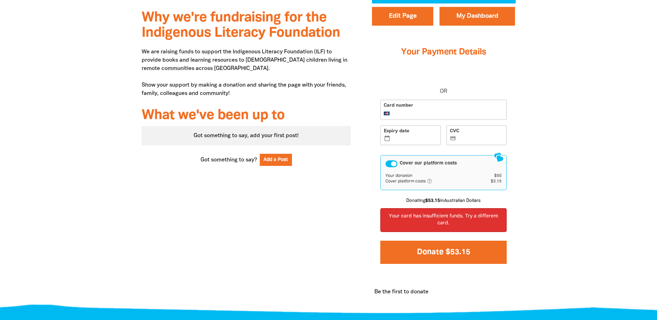
click at [454, 254] on button "Donate $53.15" at bounding box center [443, 252] width 126 height 23
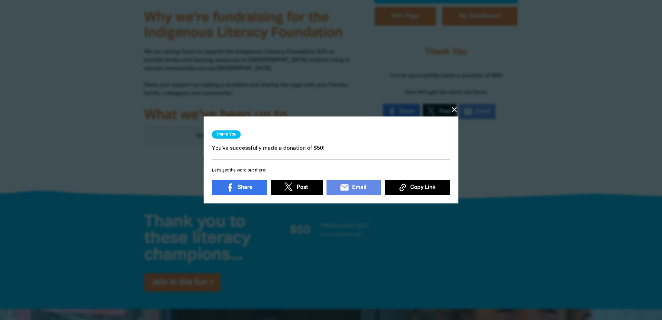
click at [454, 106] on icon "close" at bounding box center [454, 110] width 8 height 8
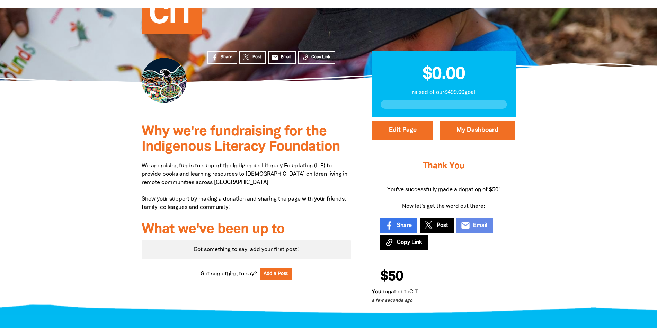
scroll to position [0, 0]
